Goal: Task Accomplishment & Management: Use online tool/utility

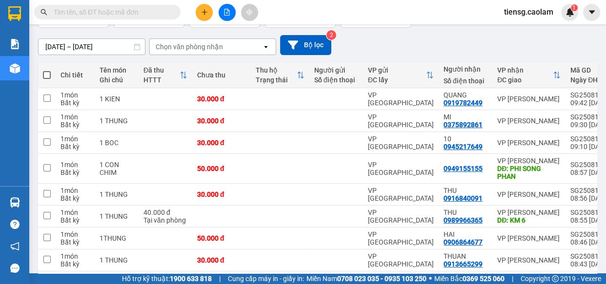
scroll to position [71, 0]
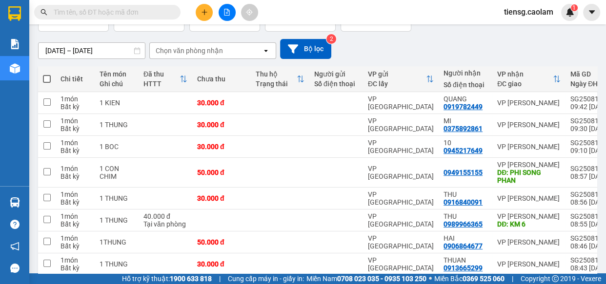
click at [47, 78] on span at bounding box center [47, 79] width 8 height 8
click at [47, 74] on input "checkbox" at bounding box center [47, 74] width 0 height 0
checkbox input "true"
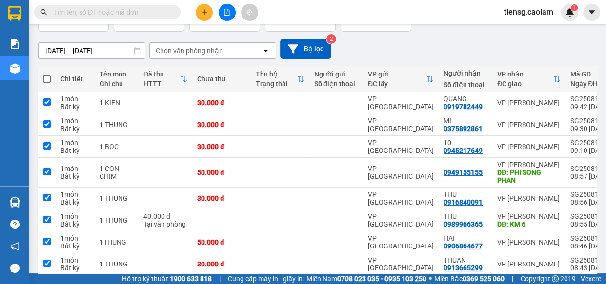
checkbox input "true"
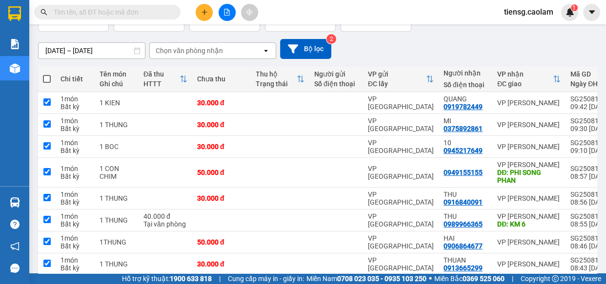
checkbox input "true"
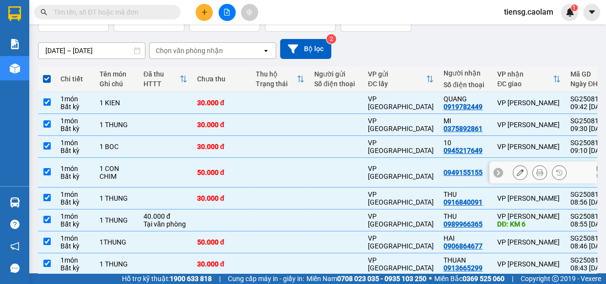
click at [279, 171] on td at bounding box center [280, 173] width 59 height 30
checkbox input "false"
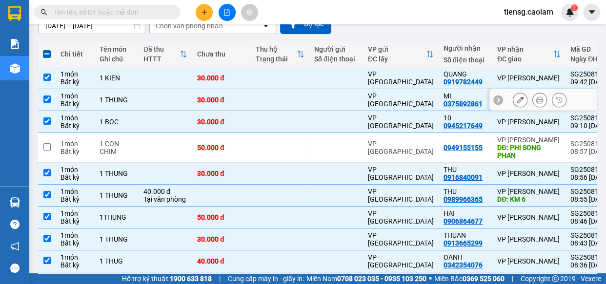
scroll to position [0, 0]
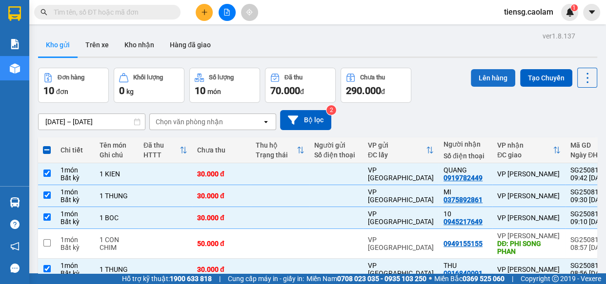
click at [486, 78] on button "Lên hàng" at bounding box center [493, 78] width 44 height 18
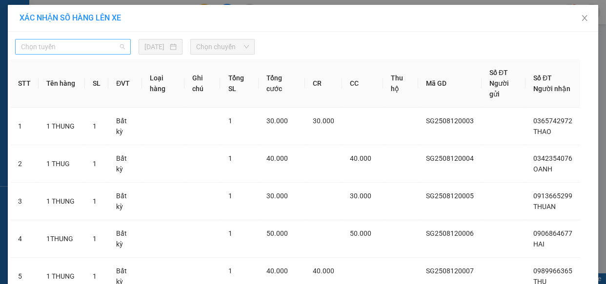
click at [88, 54] on div "Chọn tuyến" at bounding box center [73, 47] width 116 height 16
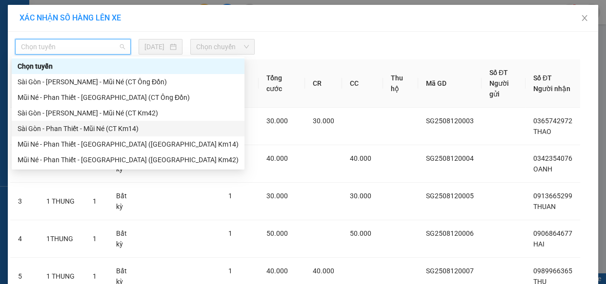
click at [105, 131] on div "Sài Gòn - Phan Thiết - Mũi Né (CT Km14)" at bounding box center [128, 128] width 221 height 11
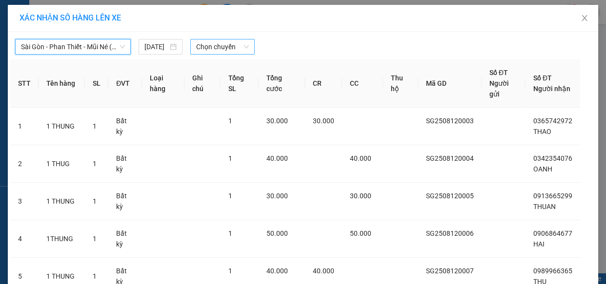
click at [216, 46] on span "Chọn chuyến" at bounding box center [222, 47] width 53 height 15
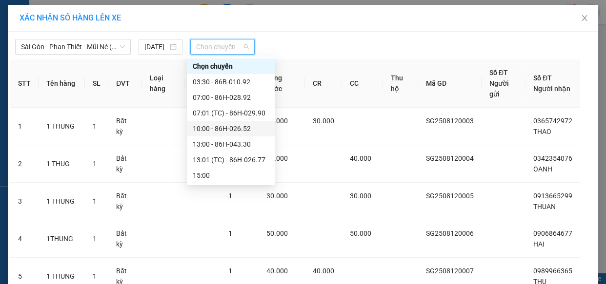
click at [219, 128] on div "10:00 - 86H-026.52" at bounding box center [231, 128] width 76 height 11
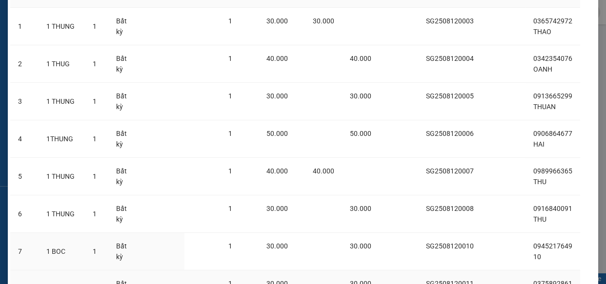
scroll to position [264, 0]
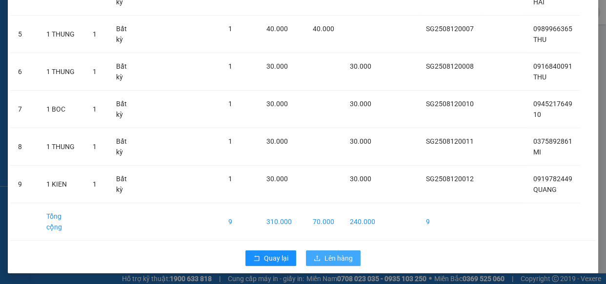
click at [324, 259] on span "Lên hàng" at bounding box center [338, 258] width 28 height 11
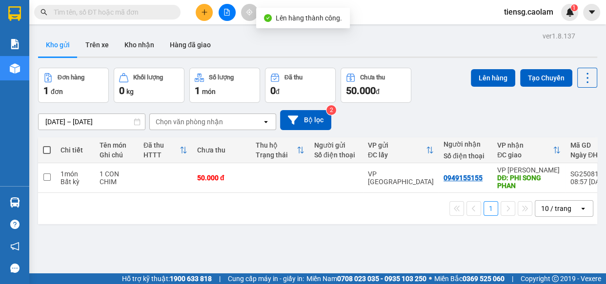
drag, startPoint x: 226, startPoint y: 13, endPoint x: 209, endPoint y: 24, distance: 20.3
click at [226, 13] on icon "file-add" at bounding box center [226, 12] width 5 height 7
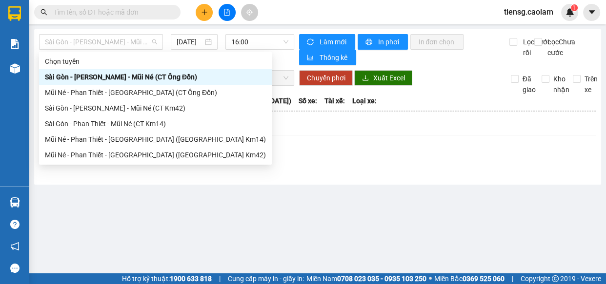
drag, startPoint x: 131, startPoint y: 42, endPoint x: 140, endPoint y: 88, distance: 46.8
click at [132, 42] on span "Sài Gòn - Phan Thiết - Mũi Né (CT Ông Đồn)" at bounding box center [101, 42] width 112 height 15
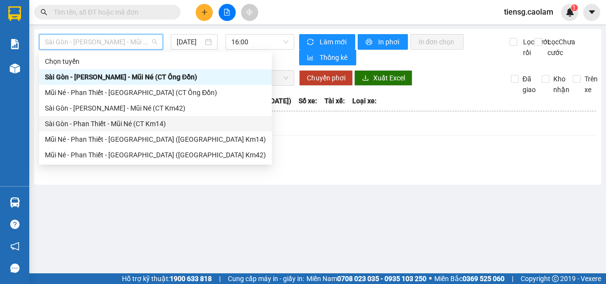
drag, startPoint x: 145, startPoint y: 107, endPoint x: 145, endPoint y: 123, distance: 16.6
click at [145, 123] on div "Chọn tuyến Sài Gòn - Phan Thiết - Mũi Né (CT Ông Đồn) Mũi Né - Phan Thiết - Sài…" at bounding box center [155, 108] width 233 height 109
click at [145, 123] on div "Sài Gòn - Phan Thiết - Mũi Né (CT Km14)" at bounding box center [155, 124] width 221 height 11
type input "12/08/2025"
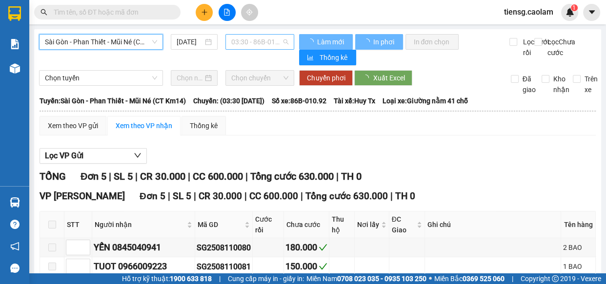
click at [260, 42] on span "03:30 - 86B-010.92" at bounding box center [259, 42] width 57 height 15
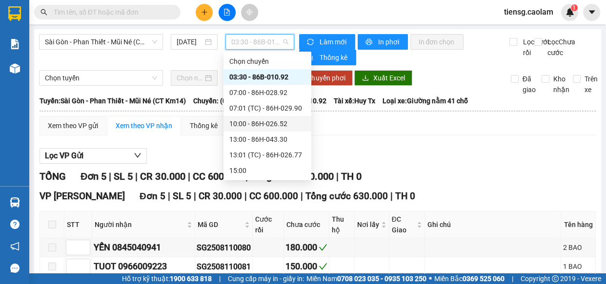
click at [259, 124] on div "10:00 - 86H-026.52" at bounding box center [267, 124] width 76 height 11
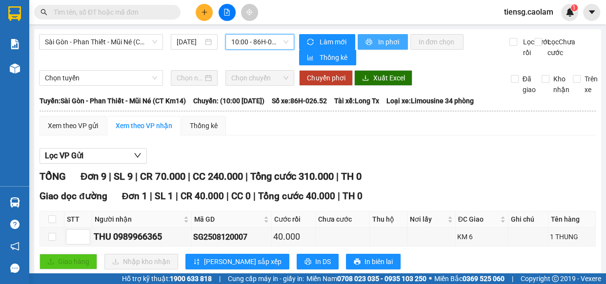
click at [379, 41] on span "In phơi" at bounding box center [389, 42] width 22 height 11
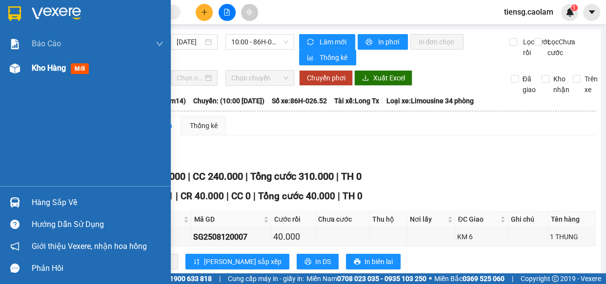
click at [49, 70] on span "Kho hàng" at bounding box center [49, 67] width 34 height 9
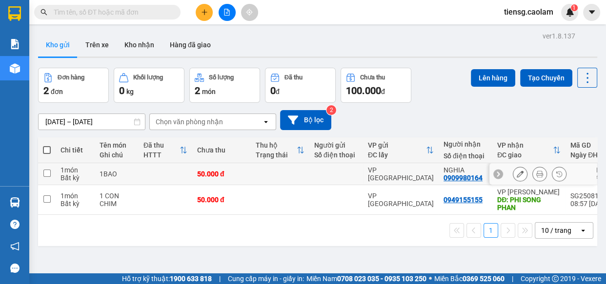
click at [288, 178] on td at bounding box center [280, 174] width 59 height 22
checkbox input "true"
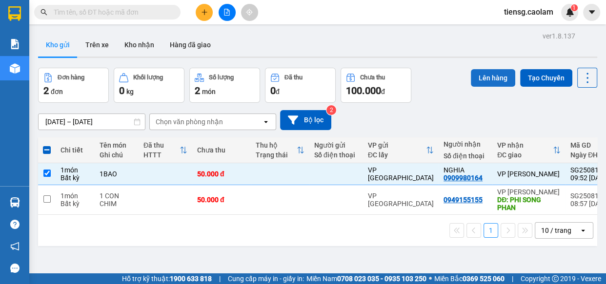
click at [483, 80] on button "Lên hàng" at bounding box center [493, 78] width 44 height 18
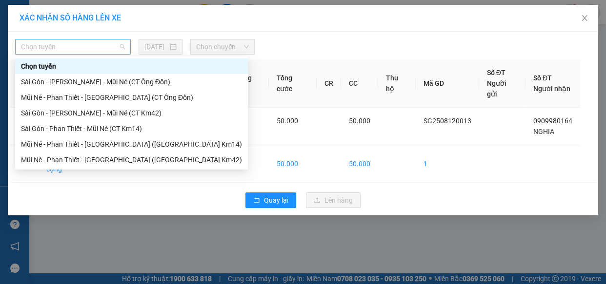
click at [110, 47] on span "Chọn tuyến" at bounding box center [73, 47] width 104 height 15
click at [115, 128] on div "Sài Gòn - Phan Thiết - Mũi Né (CT Km14)" at bounding box center [131, 128] width 221 height 11
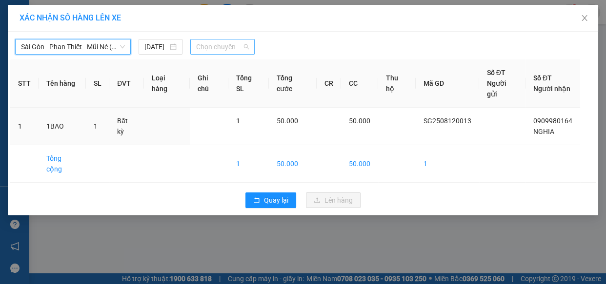
click at [220, 46] on span "Chọn chuyến" at bounding box center [222, 47] width 53 height 15
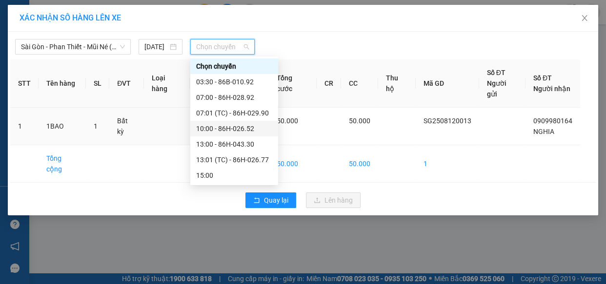
click at [236, 125] on div "10:00 - 86H-026.52" at bounding box center [234, 128] width 76 height 11
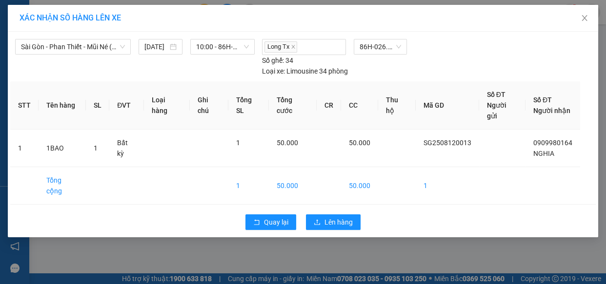
click at [334, 210] on div "Quay lại Lên hàng" at bounding box center [302, 222] width 585 height 25
click at [333, 210] on div "Quay lại Lên hàng" at bounding box center [302, 222] width 585 height 25
click at [334, 217] on span "Lên hàng" at bounding box center [338, 222] width 28 height 11
